Goal: Check status: Check status

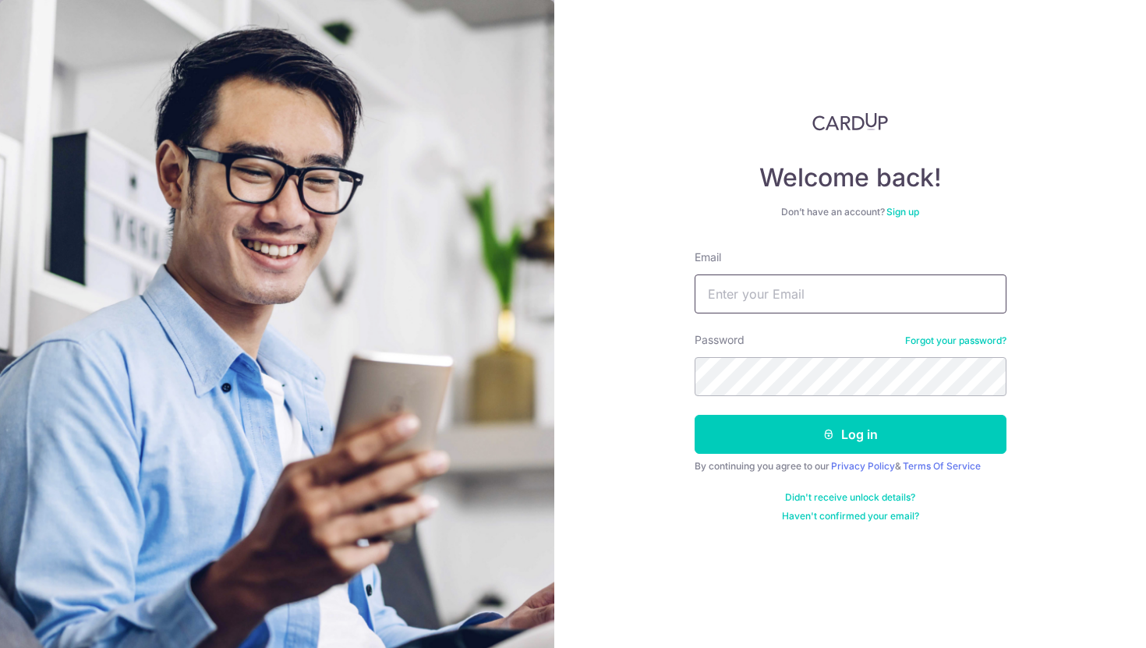
type input "[EMAIL_ADDRESS][DOMAIN_NAME]"
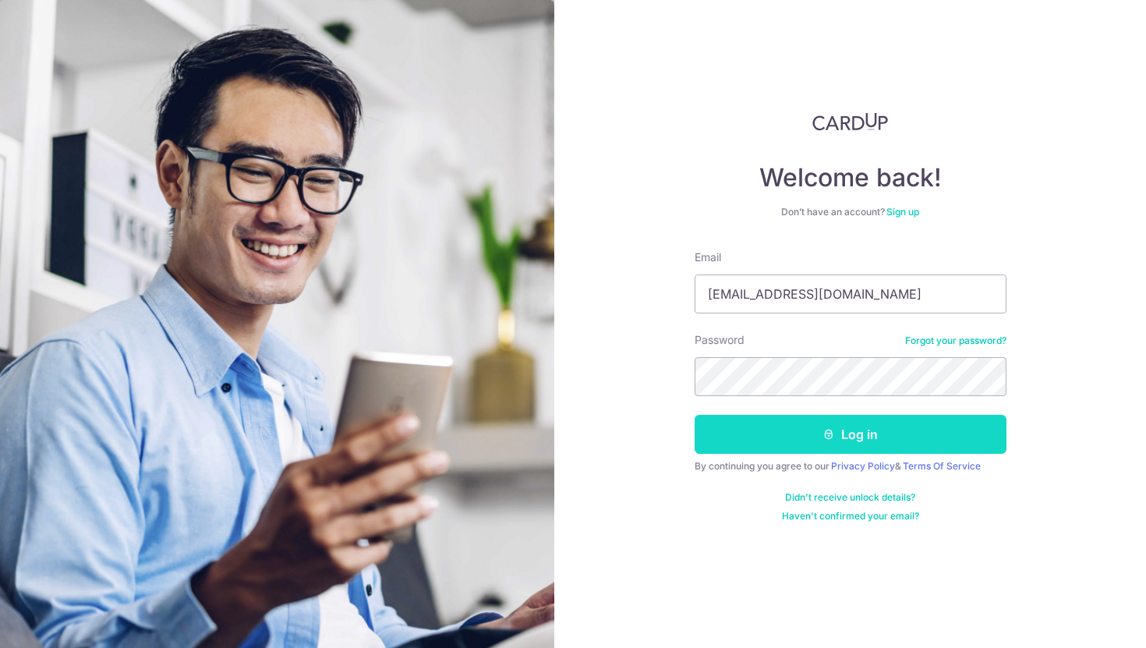
click at [805, 434] on button "Log in" at bounding box center [851, 434] width 312 height 39
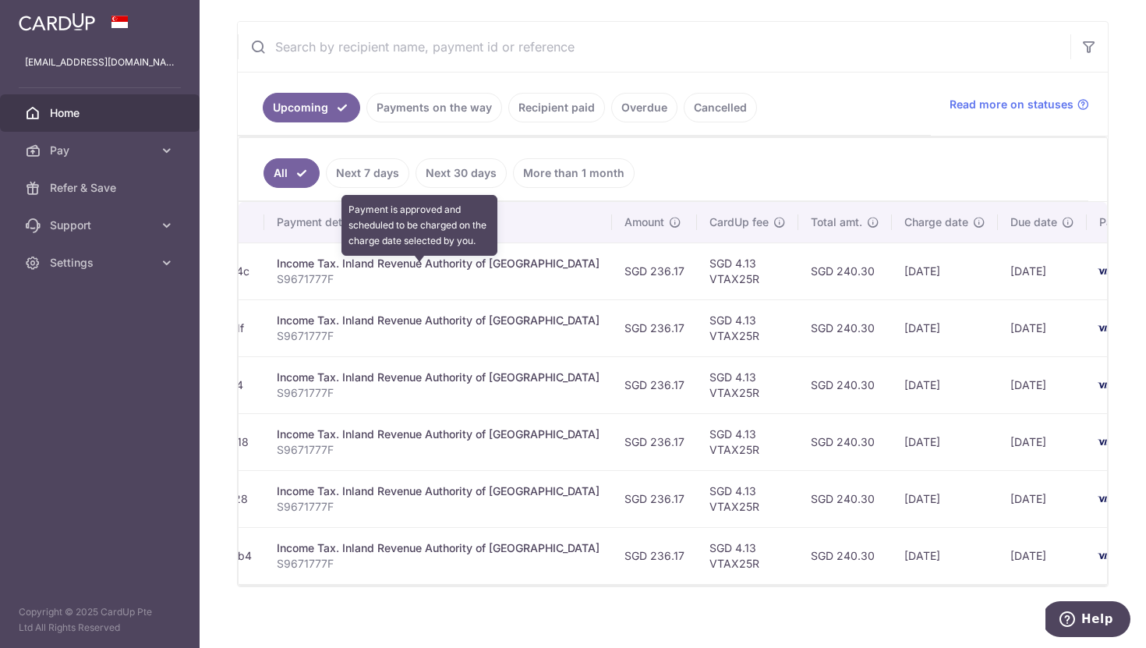
scroll to position [0, 328]
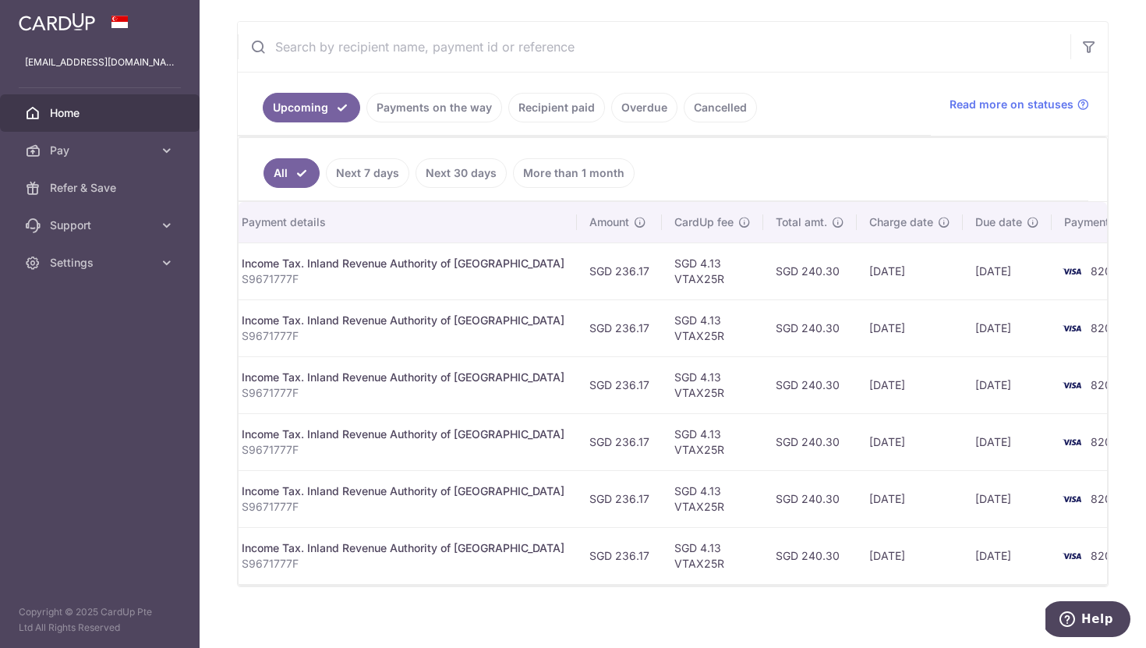
click at [461, 100] on link "Payments on the way" at bounding box center [435, 108] width 136 height 30
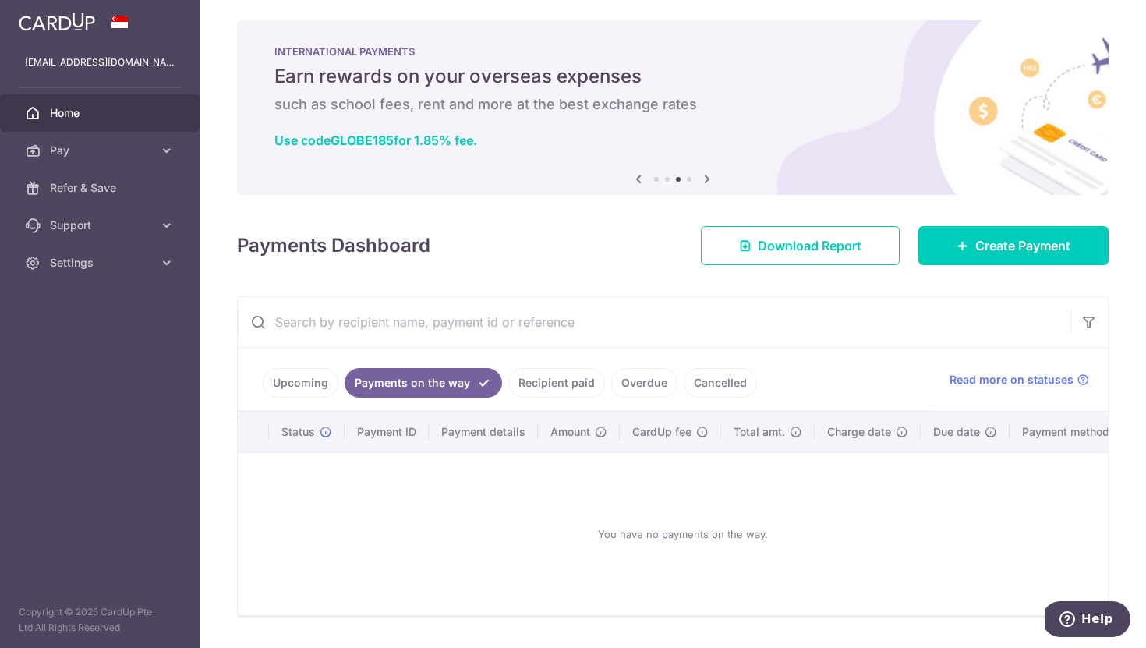
scroll to position [48, 0]
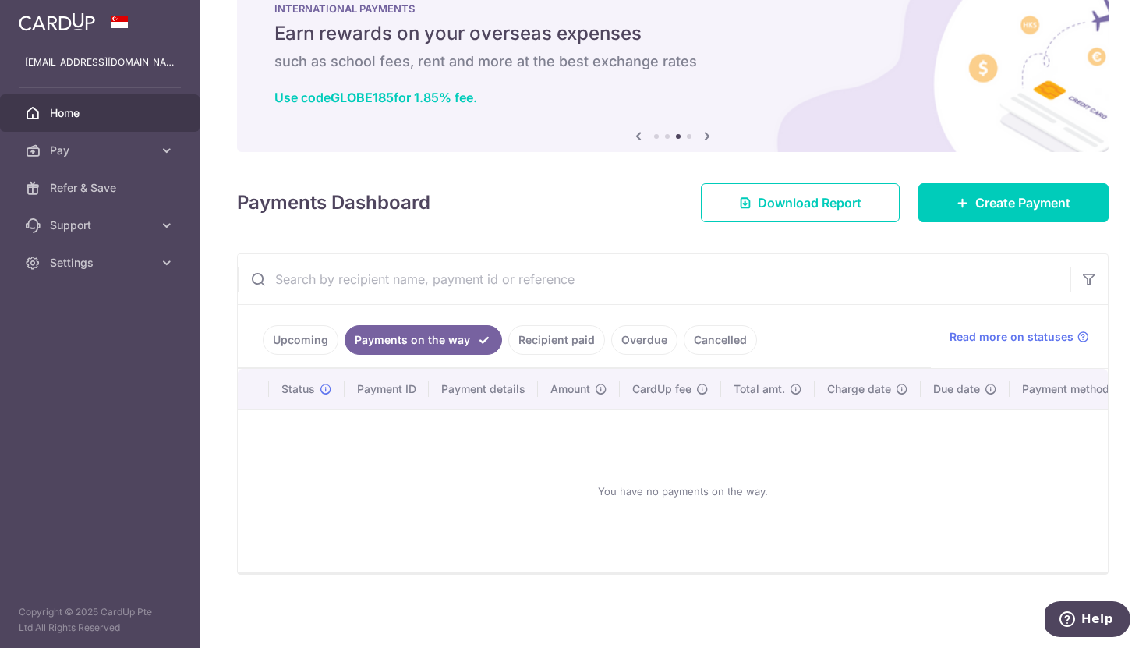
click at [548, 344] on link "Recipient paid" at bounding box center [557, 340] width 97 height 30
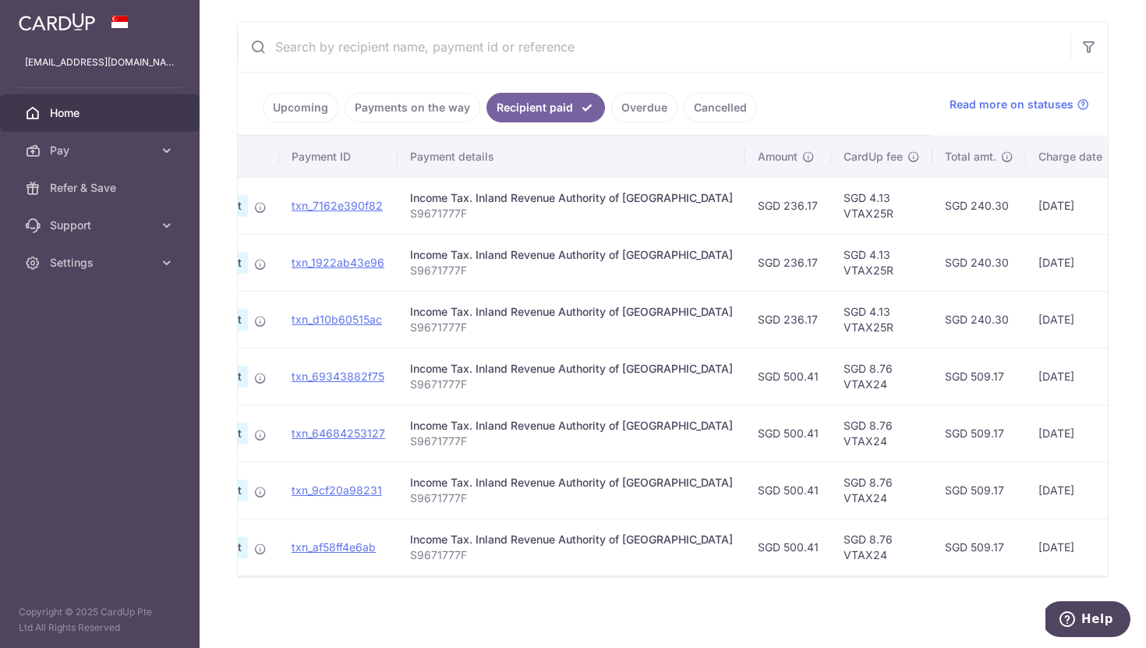
scroll to position [0, 287]
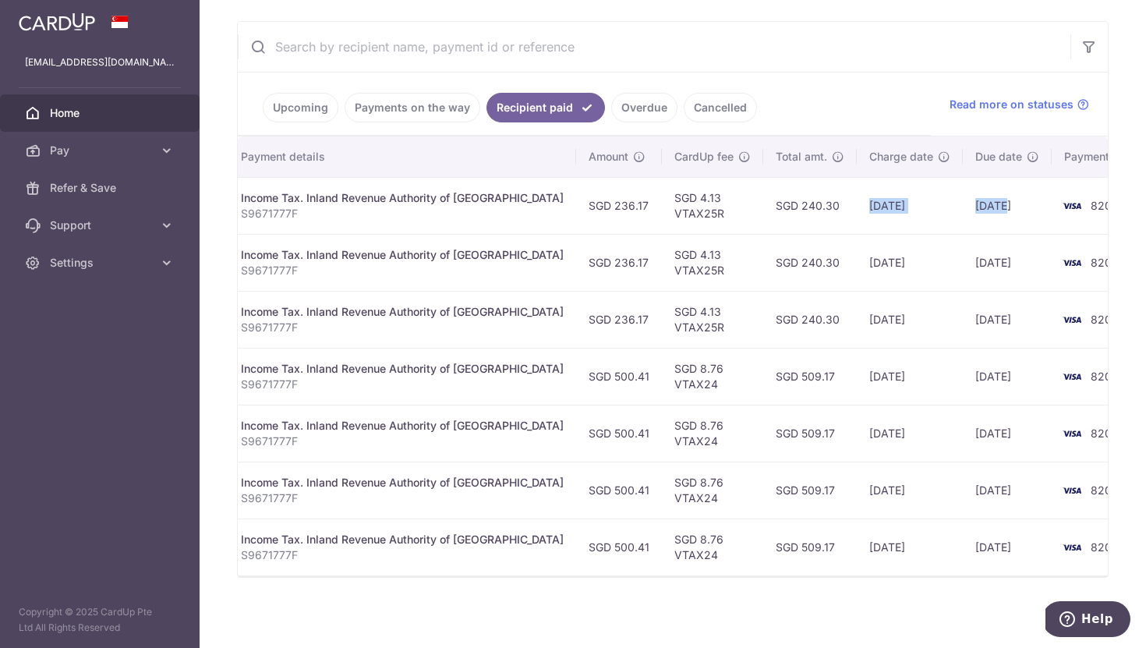
drag, startPoint x: 811, startPoint y: 203, endPoint x: 951, endPoint y: 200, distance: 139.6
click at [951, 202] on tr "PDF Receipt Payment Sent txn_7162e390f82 Income Tax. Inland Revenue Authority o…" at bounding box center [561, 205] width 1220 height 57
click at [963, 239] on td "[DATE]" at bounding box center [1007, 262] width 89 height 57
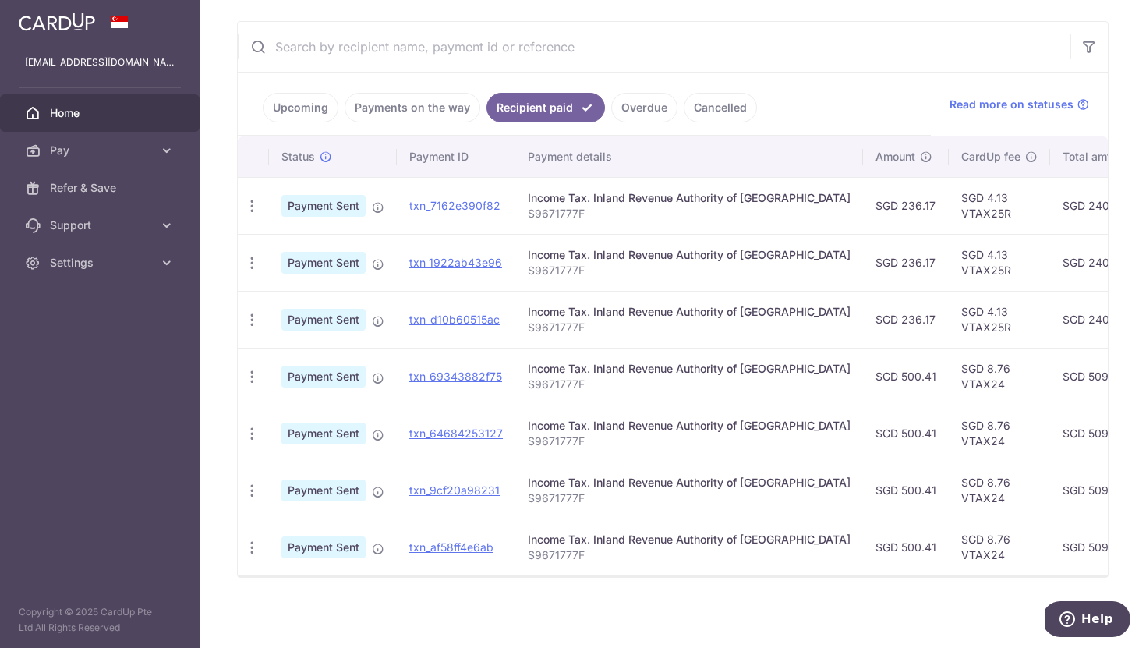
click at [240, 122] on ul "Upcoming Payments on the way Recipient paid Overdue Cancelled" at bounding box center [584, 104] width 693 height 63
click at [289, 109] on link "Upcoming" at bounding box center [301, 108] width 76 height 30
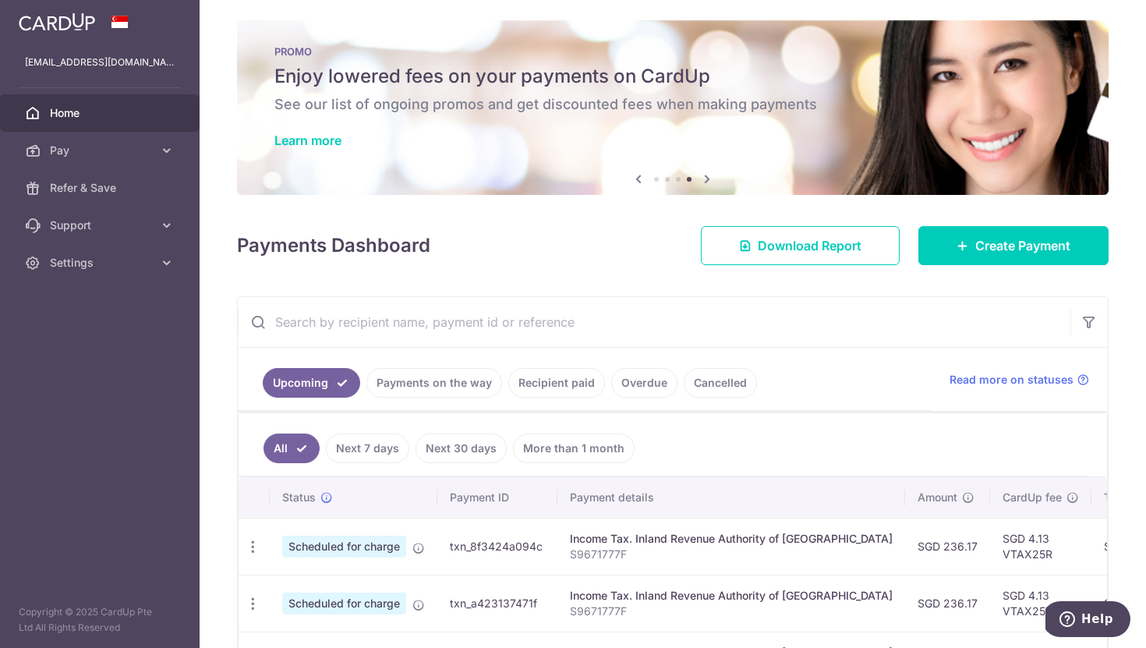
scroll to position [280, 0]
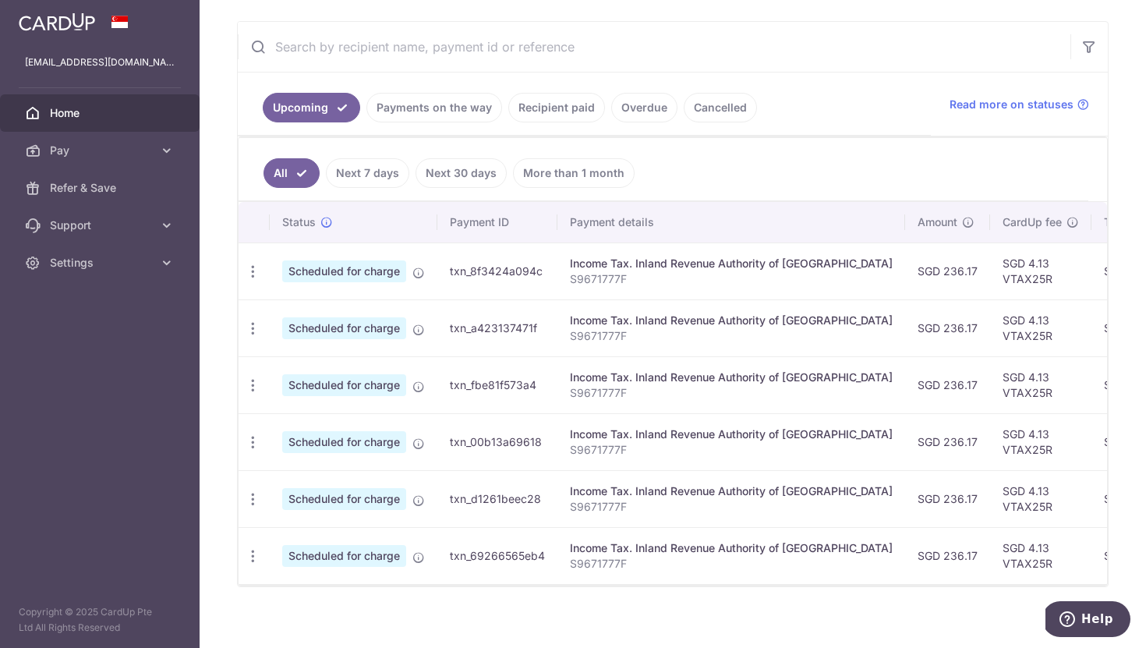
click at [428, 109] on link "Payments on the way" at bounding box center [435, 108] width 136 height 30
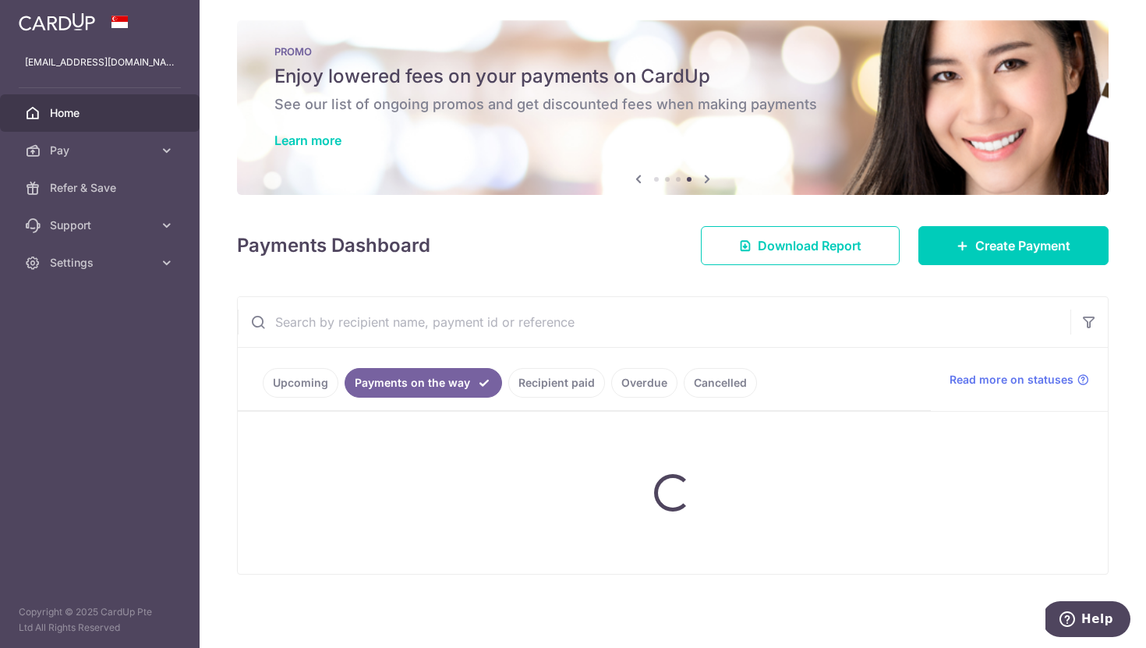
scroll to position [48, 0]
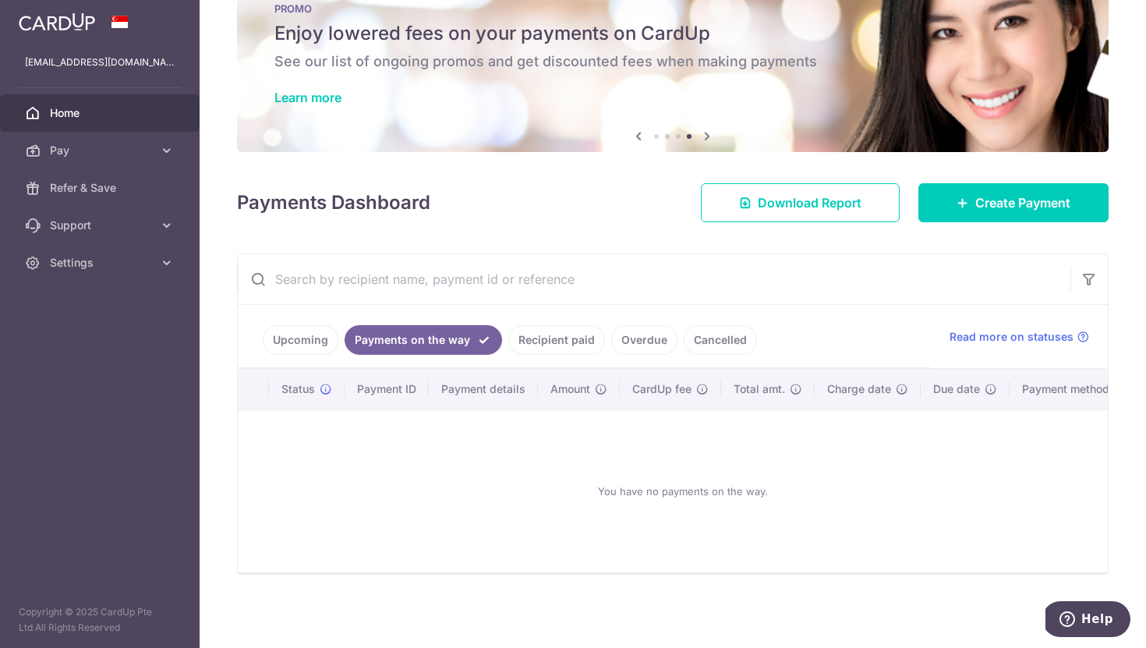
click at [568, 344] on link "Recipient paid" at bounding box center [557, 340] width 97 height 30
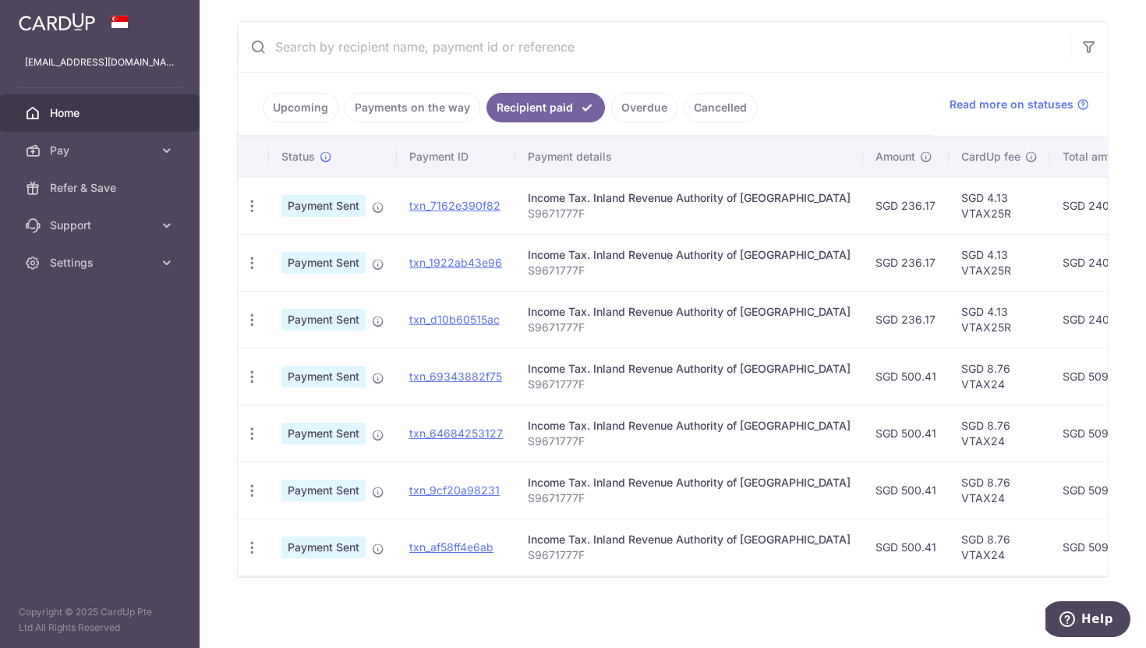
scroll to position [0, 287]
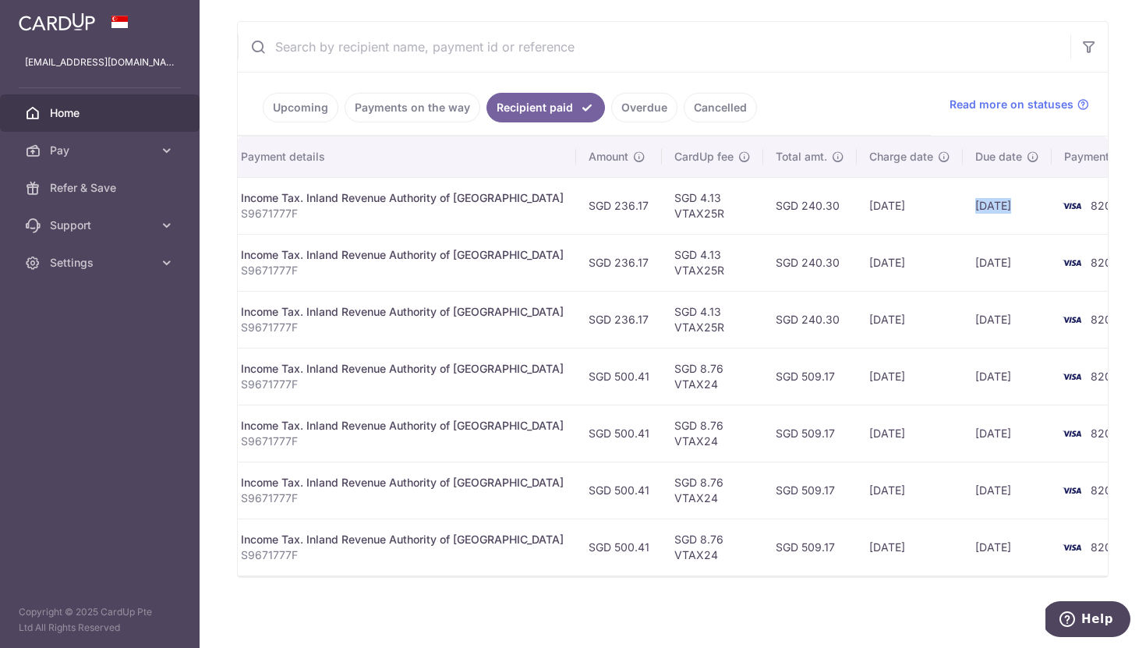
drag, startPoint x: 922, startPoint y: 211, endPoint x: 1000, endPoint y: 211, distance: 78.0
click at [1000, 211] on tr "PDF Receipt Payment Sent txn_7162e390f82 Income Tax. Inland Revenue Authority o…" at bounding box center [561, 205] width 1220 height 57
drag, startPoint x: 721, startPoint y: 207, endPoint x: 857, endPoint y: 207, distance: 136.5
click at [857, 207] on tr "PDF Receipt Payment Sent txn_7162e390f82 Income Tax. Inland Revenue Authority o…" at bounding box center [561, 205] width 1220 height 57
click at [775, 219] on td "SGD 240.30" at bounding box center [811, 205] width 94 height 57
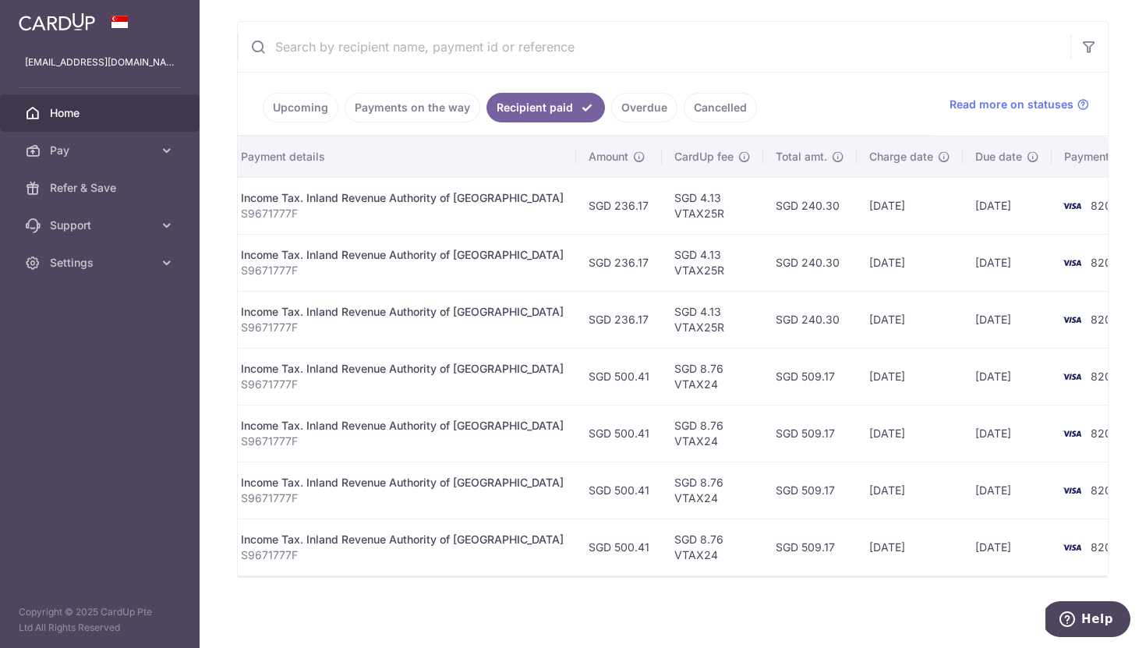
drag, startPoint x: 747, startPoint y: 207, endPoint x: 792, endPoint y: 208, distance: 44.5
click at [792, 208] on td "SGD 240.30" at bounding box center [811, 205] width 94 height 57
copy td "240.30"
click at [794, 202] on td "SGD 240.30" at bounding box center [811, 205] width 94 height 57
click at [662, 282] on td "SGD 4.13 VTAX25R" at bounding box center [712, 262] width 101 height 57
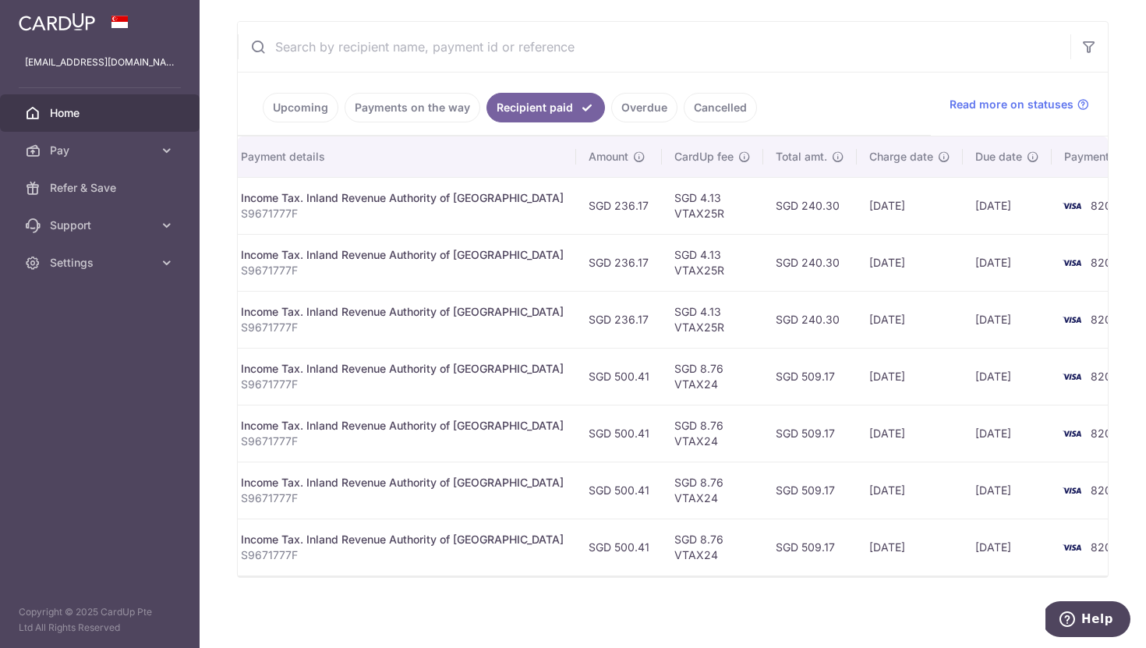
drag, startPoint x: 781, startPoint y: 437, endPoint x: 656, endPoint y: 437, distance: 125.6
click at [656, 437] on tr "PDF Receipt Payment Sent txn_64684253127 Income Tax. Inland Revenue Authority o…" at bounding box center [561, 433] width 1220 height 57
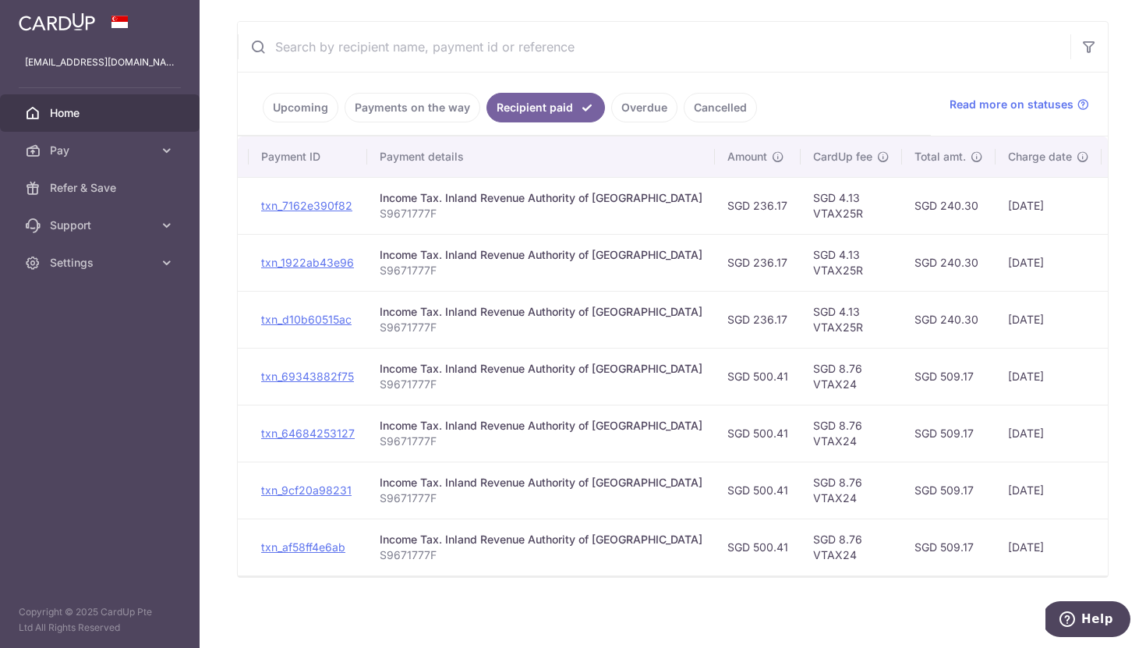
scroll to position [0, 207]
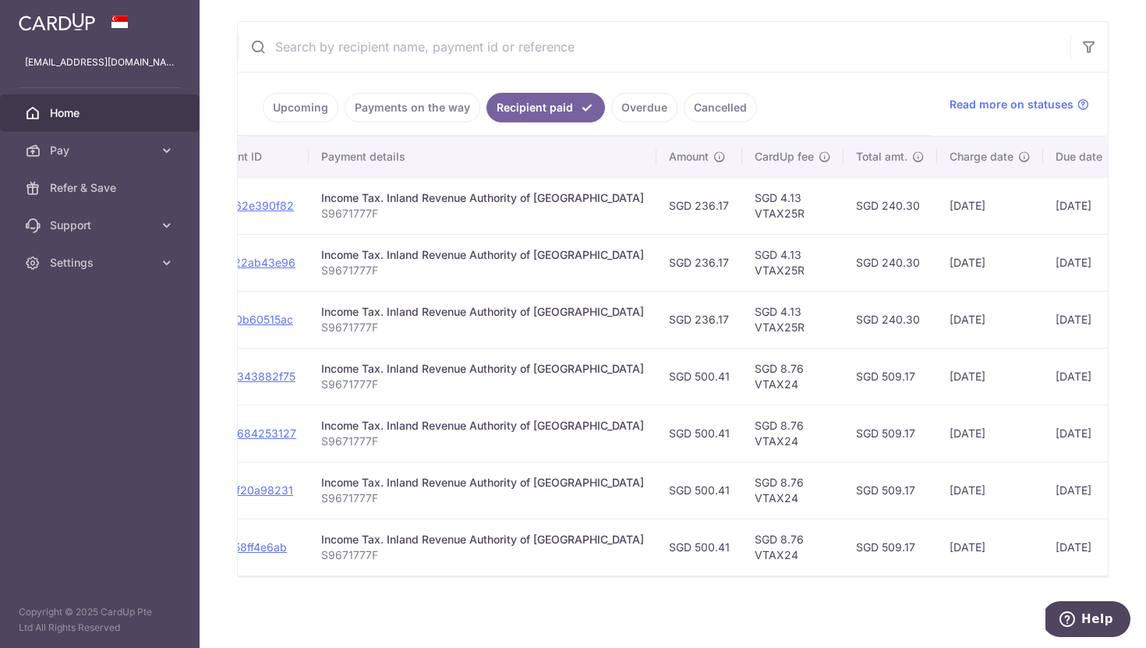
click at [753, 335] on td "SGD 4.13 VTAX25R" at bounding box center [792, 319] width 101 height 57
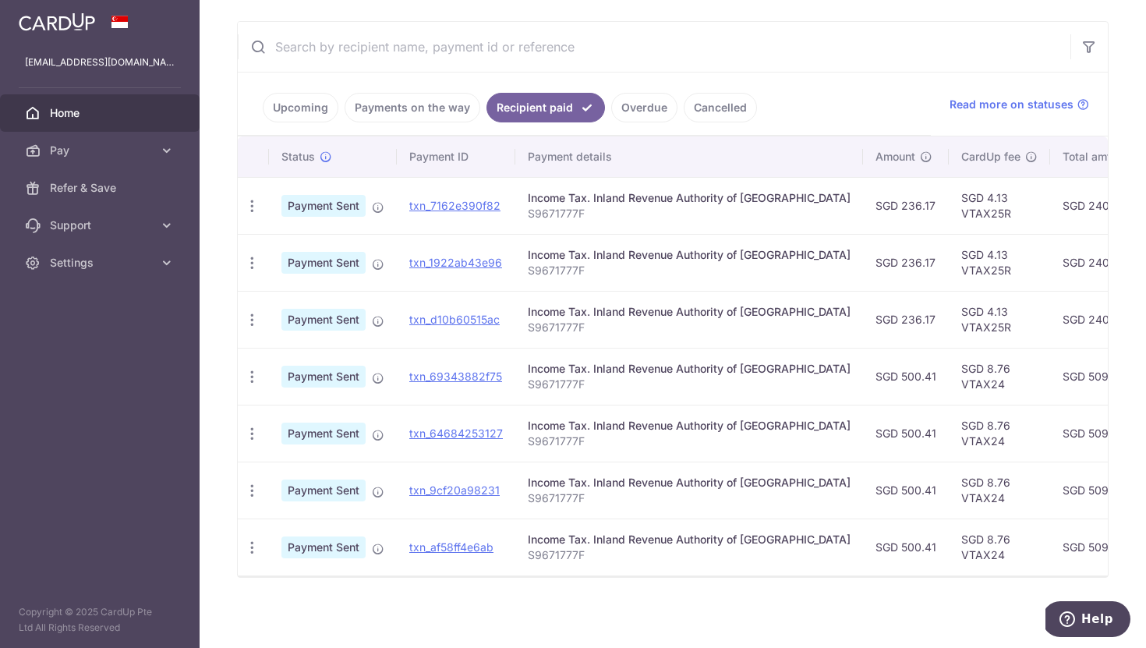
click at [311, 101] on link "Upcoming" at bounding box center [301, 108] width 76 height 30
